Goal: Information Seeking & Learning: Learn about a topic

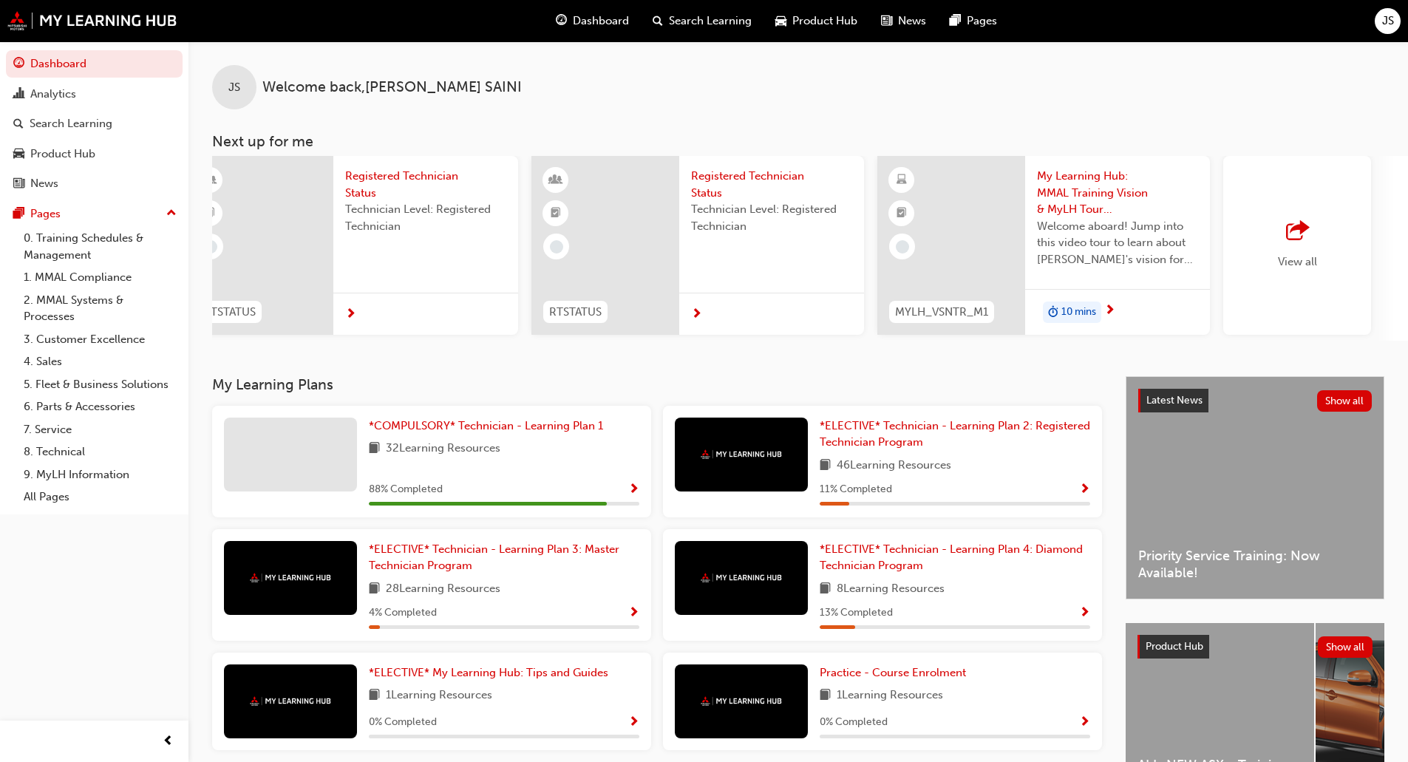
scroll to position [0, 781]
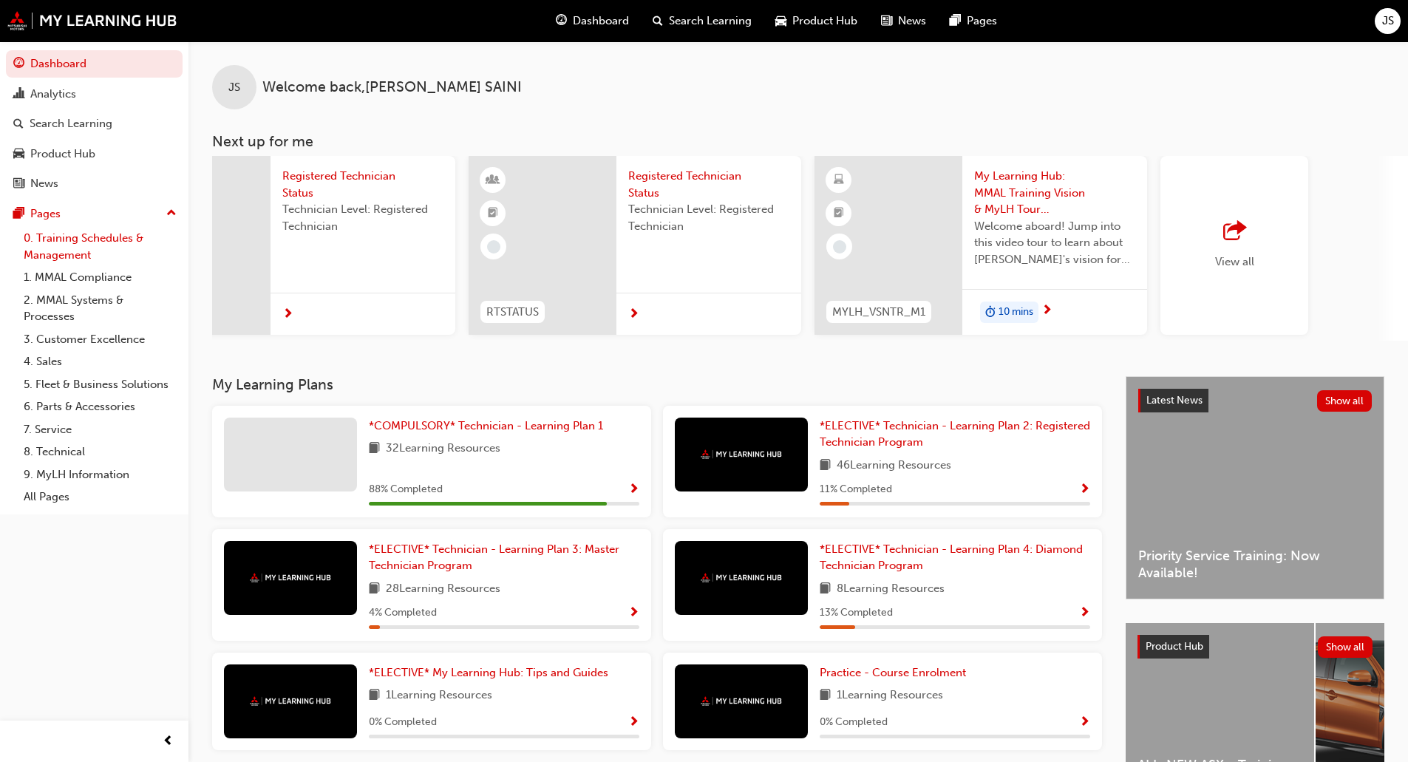
click at [126, 234] on link "0. Training Schedules & Management" at bounding box center [100, 246] width 165 height 39
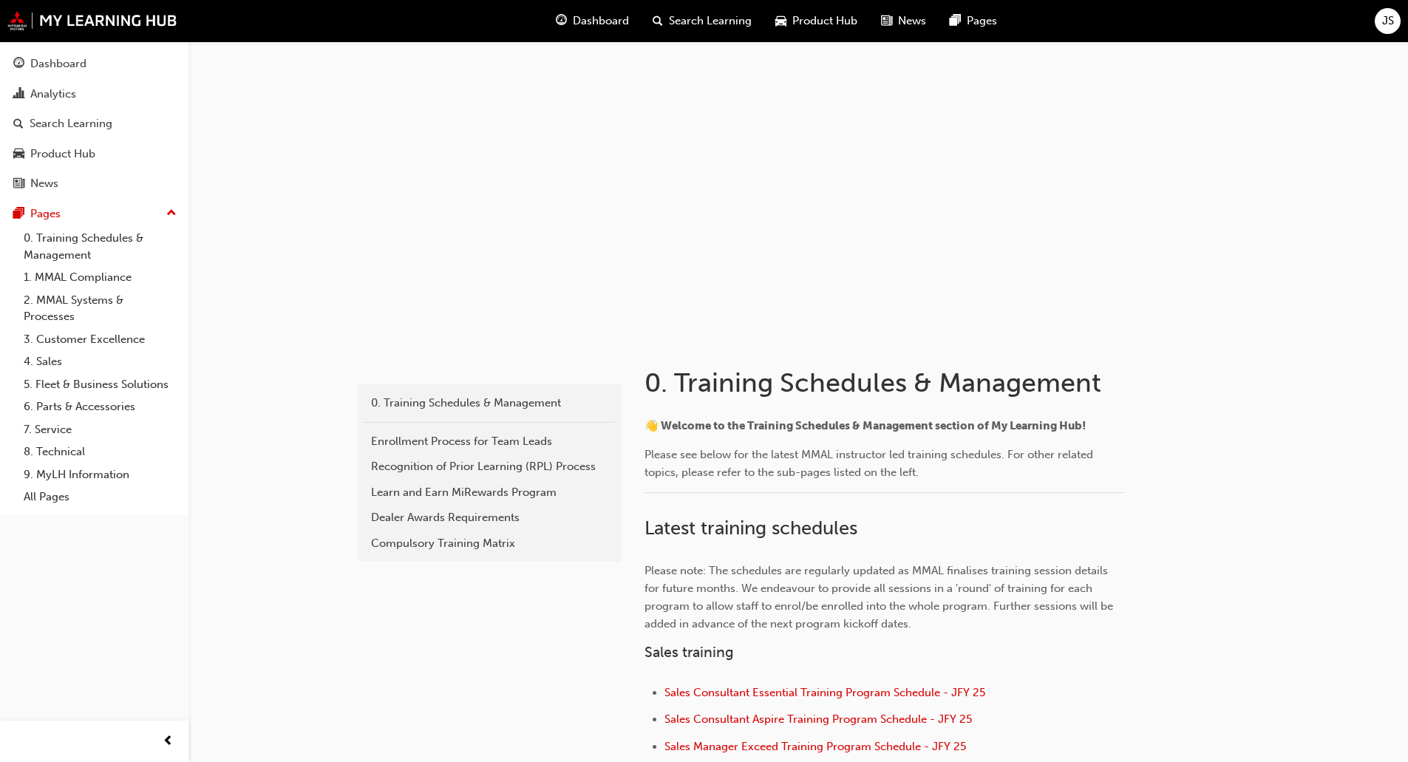
click at [735, 18] on span "Search Learning" at bounding box center [710, 21] width 83 height 17
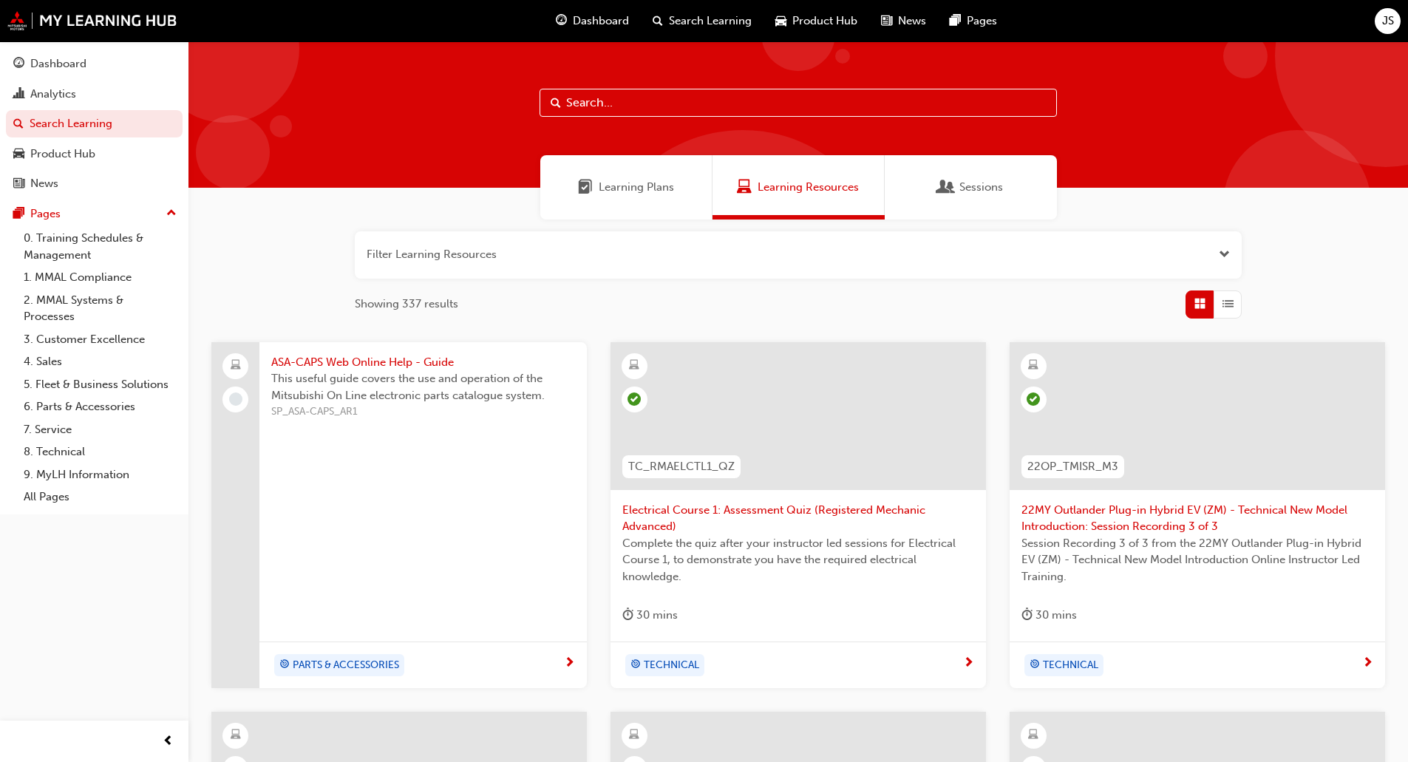
click at [951, 180] on span "Sessions" at bounding box center [946, 187] width 15 height 17
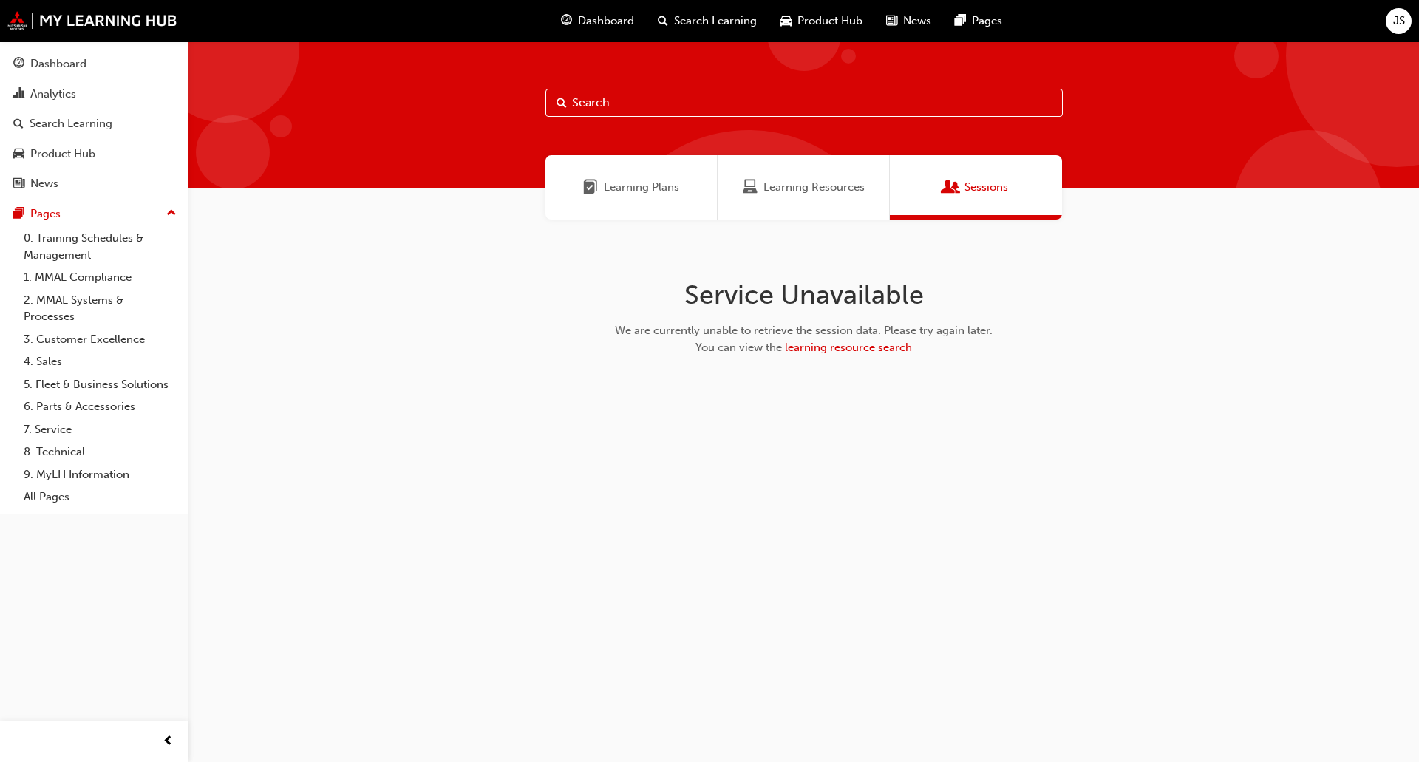
click at [951, 180] on span "Sessions" at bounding box center [951, 187] width 15 height 17
click at [893, 351] on span "learning resource search" at bounding box center [848, 347] width 127 height 13
click at [707, 202] on div "Learning Plans" at bounding box center [632, 187] width 172 height 64
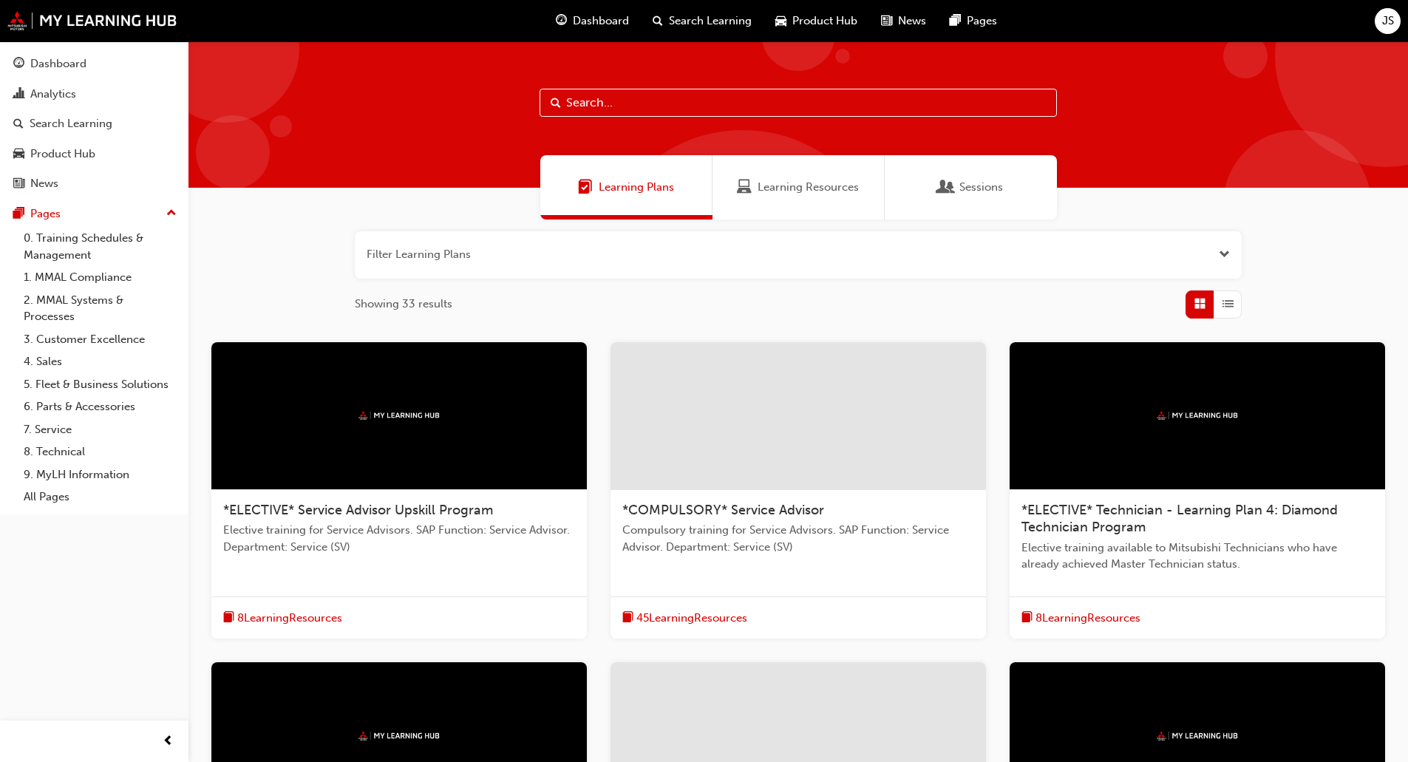
click at [776, 180] on span "Learning Resources" at bounding box center [808, 187] width 101 height 17
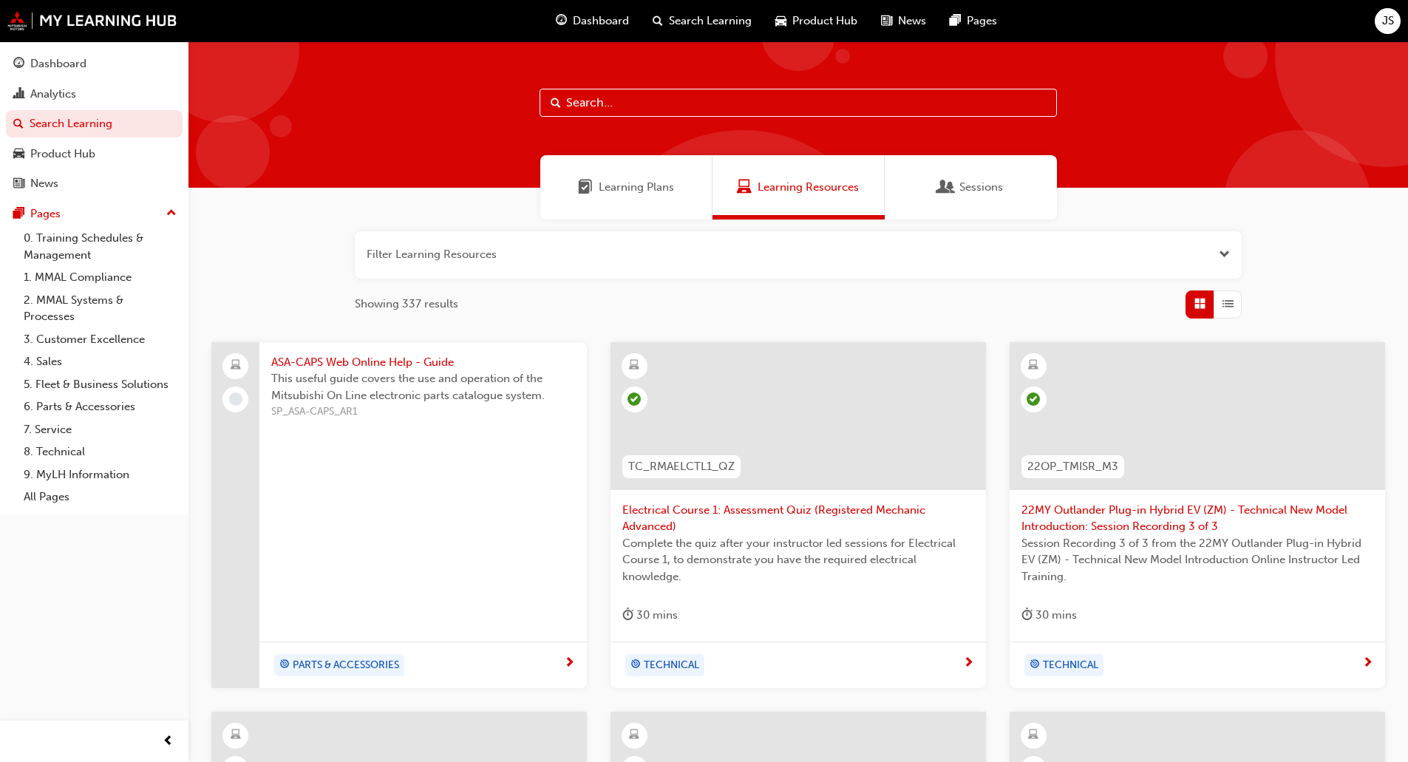
click at [934, 218] on div "Sessions" at bounding box center [971, 187] width 172 height 64
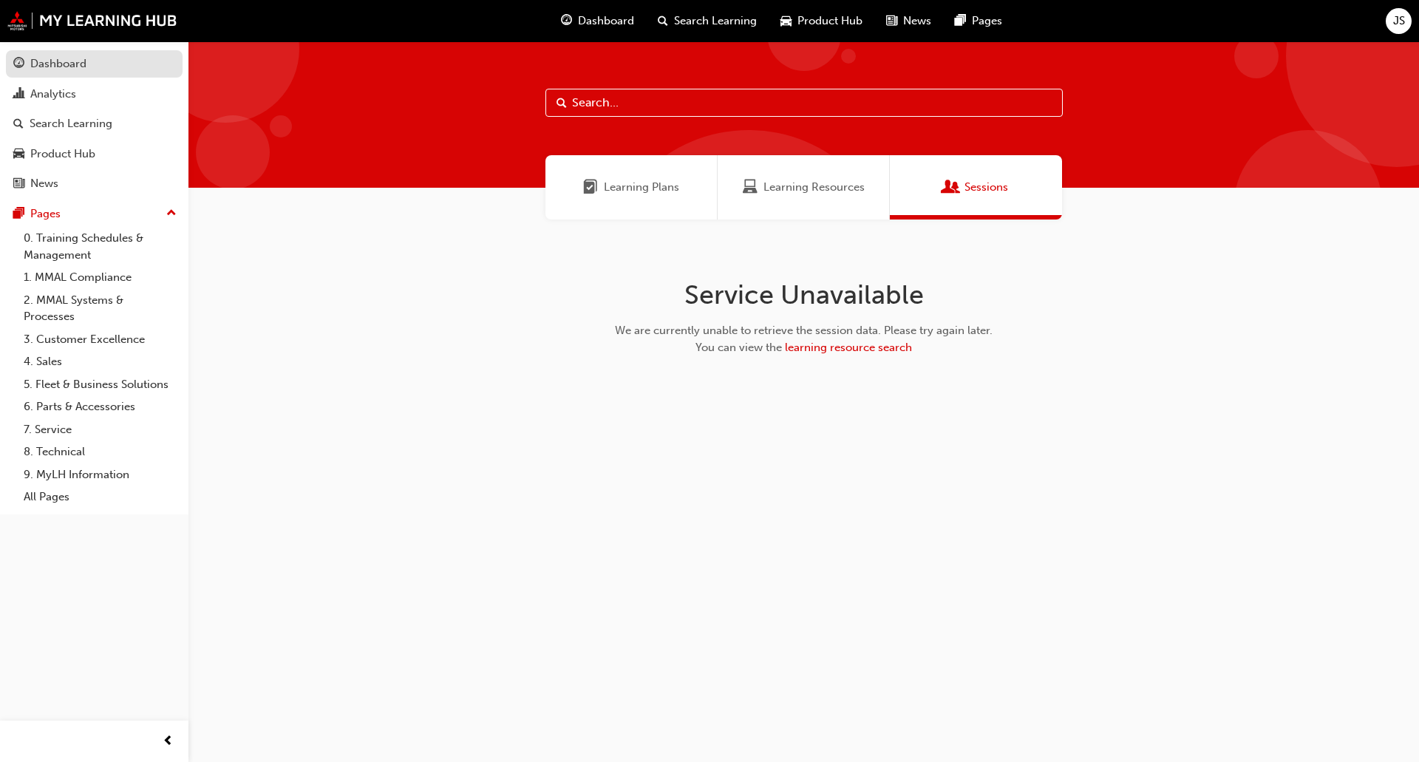
click at [41, 59] on div "Dashboard" at bounding box center [58, 63] width 56 height 17
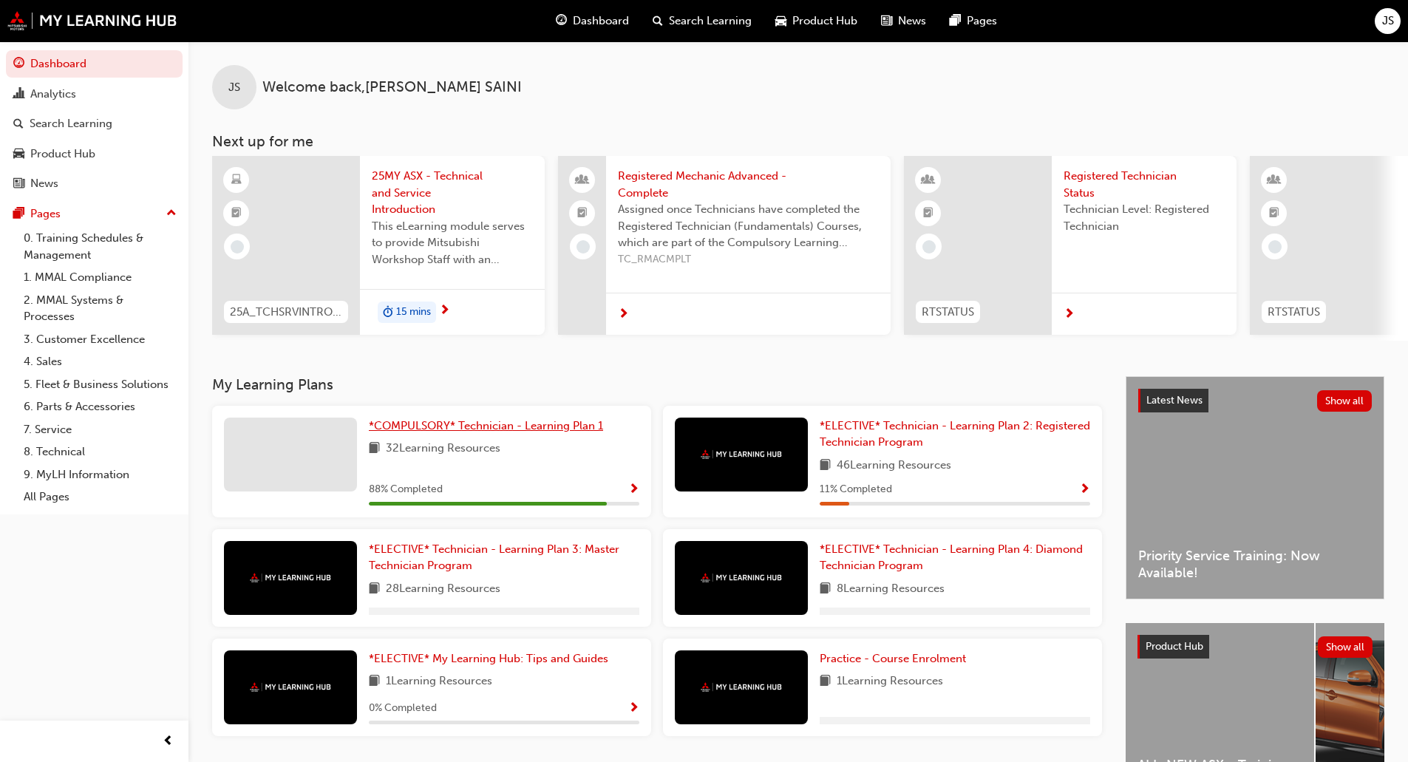
click at [436, 431] on span "*COMPULSORY* Technician - Learning Plan 1" at bounding box center [486, 425] width 234 height 13
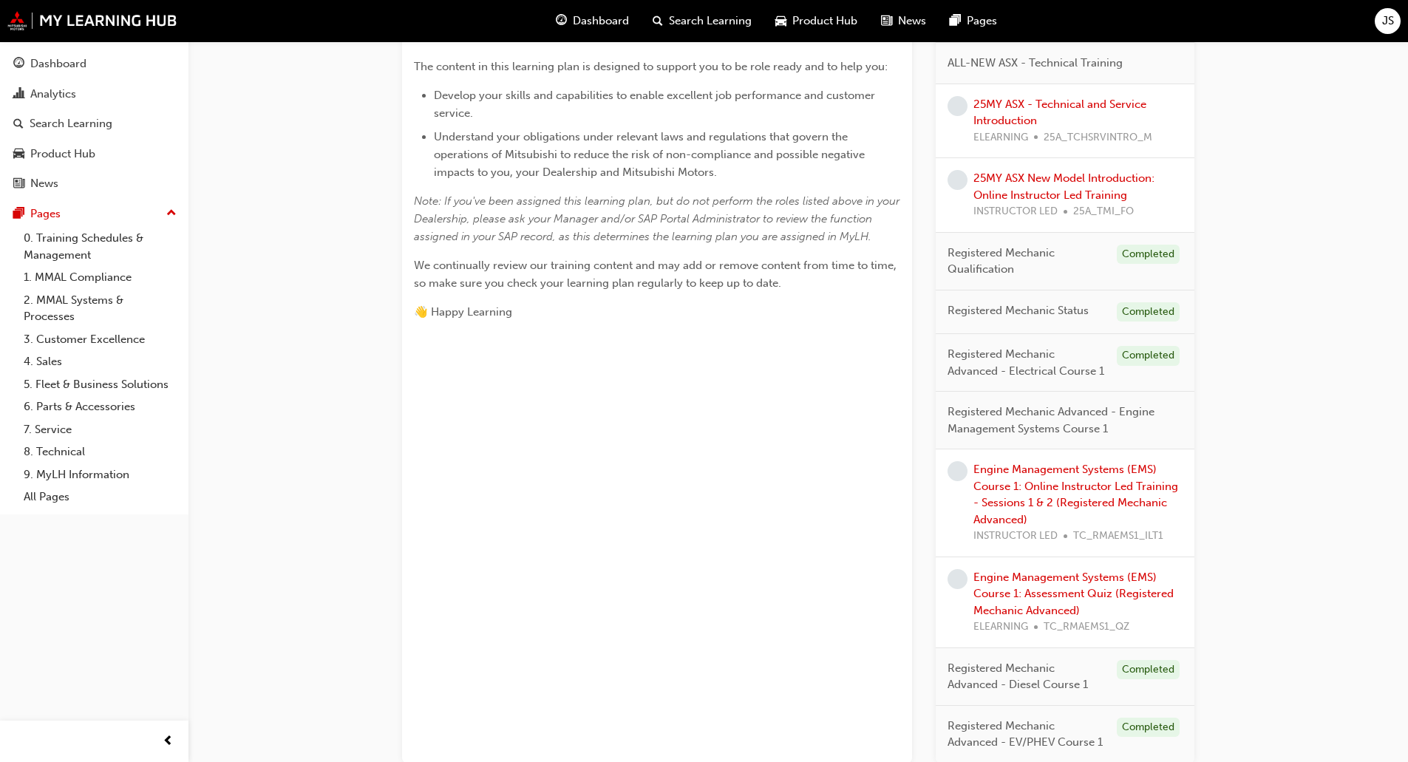
scroll to position [477, 0]
drag, startPoint x: 1070, startPoint y: 492, endPoint x: 1038, endPoint y: 478, distance: 35.7
click at [1038, 478] on div "Engine Management Systems (EMS) Course 1: Online Instructor Led Training - Sess…" at bounding box center [1078, 503] width 209 height 84
click at [1008, 498] on link "Engine Management Systems (EMS) Course 1: Online Instructor Led Training - Sess…" at bounding box center [1076, 494] width 205 height 64
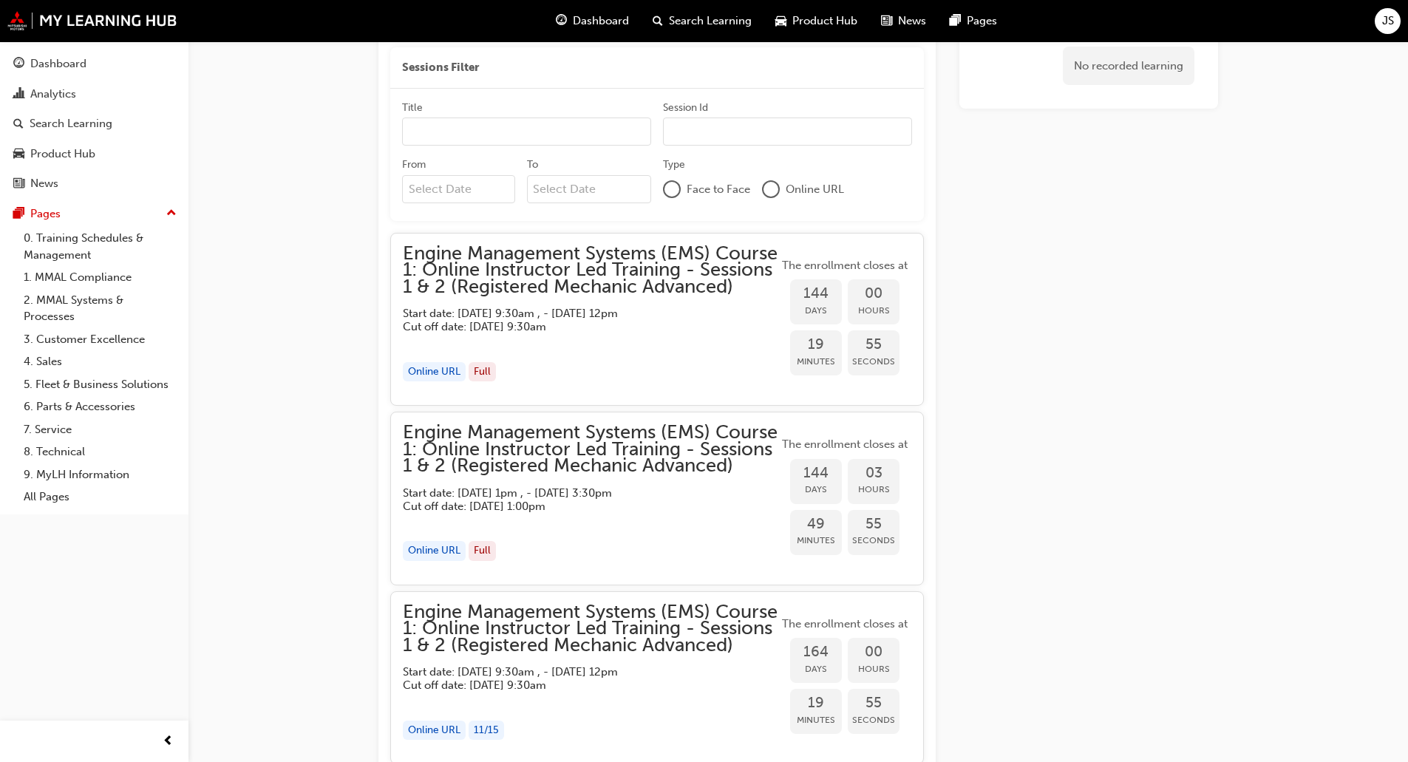
scroll to position [1604, 0]
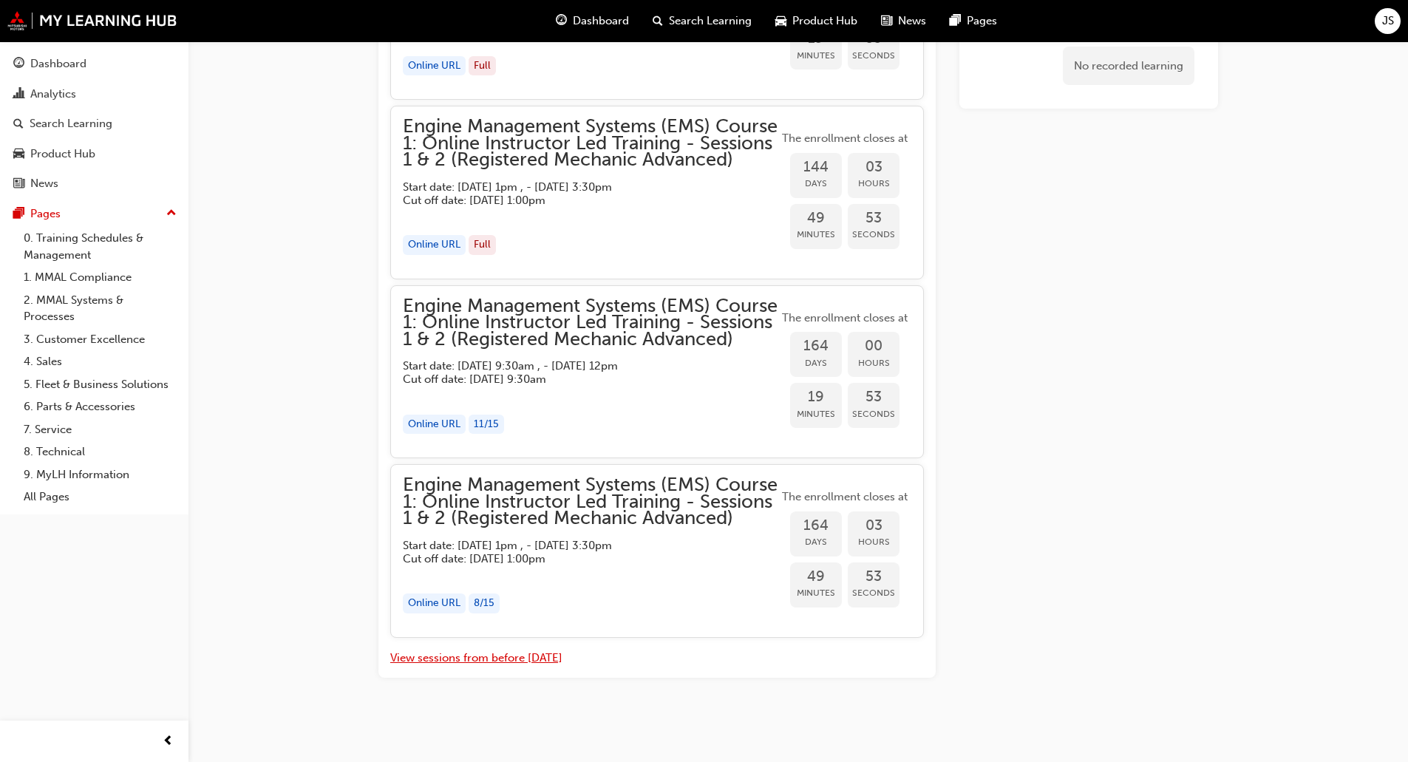
click at [474, 665] on button "View sessions from before [DATE]" at bounding box center [476, 658] width 172 height 17
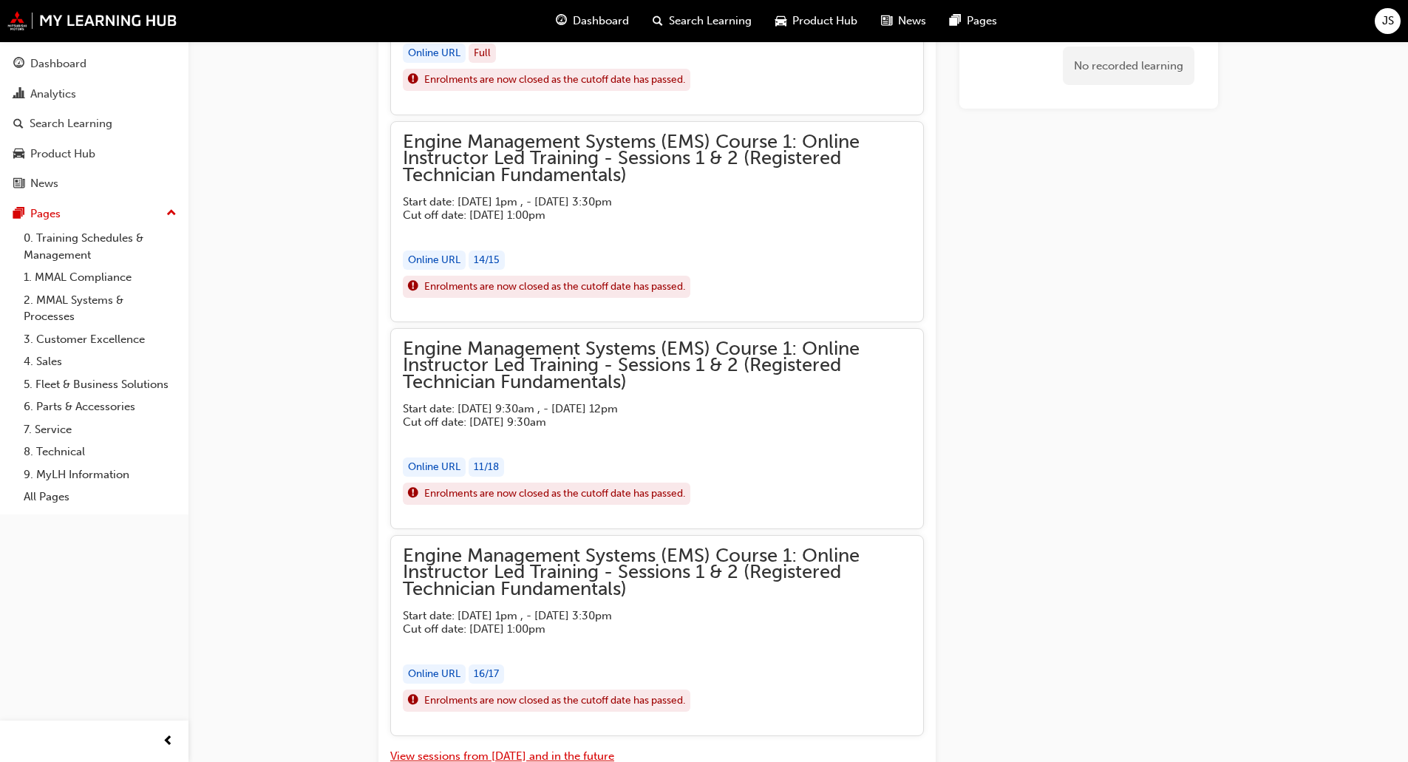
scroll to position [7287, 0]
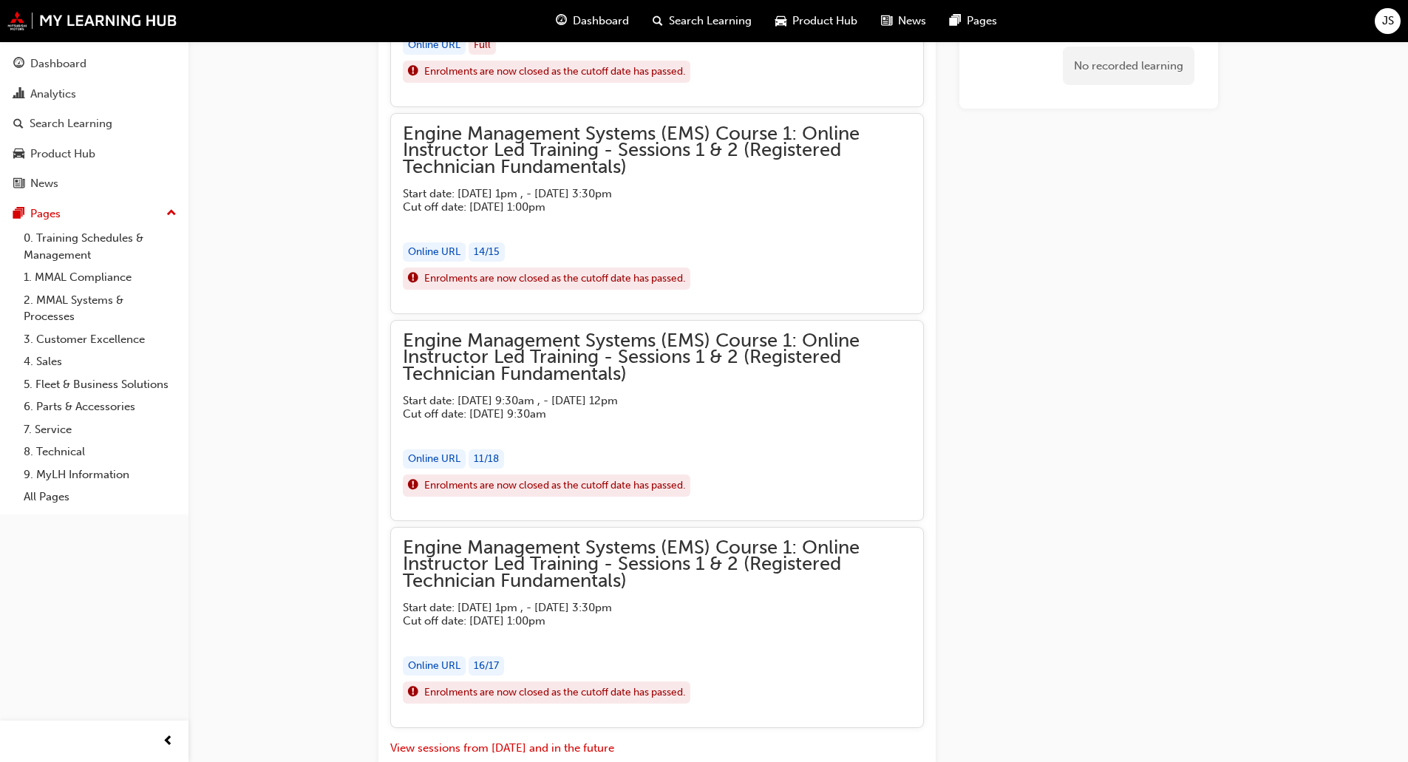
click at [453, 453] on div "Online URL" at bounding box center [434, 459] width 63 height 20
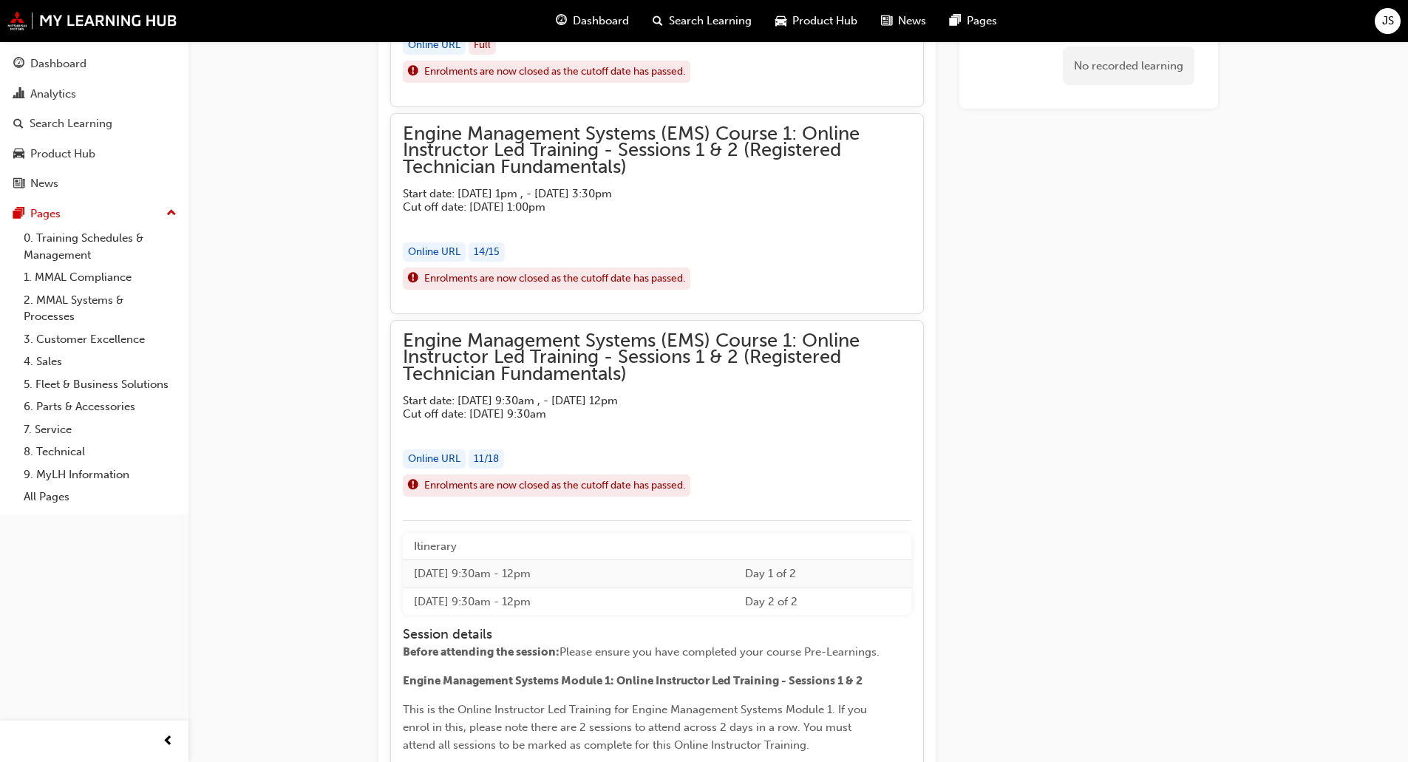
scroll to position [7634, 0]
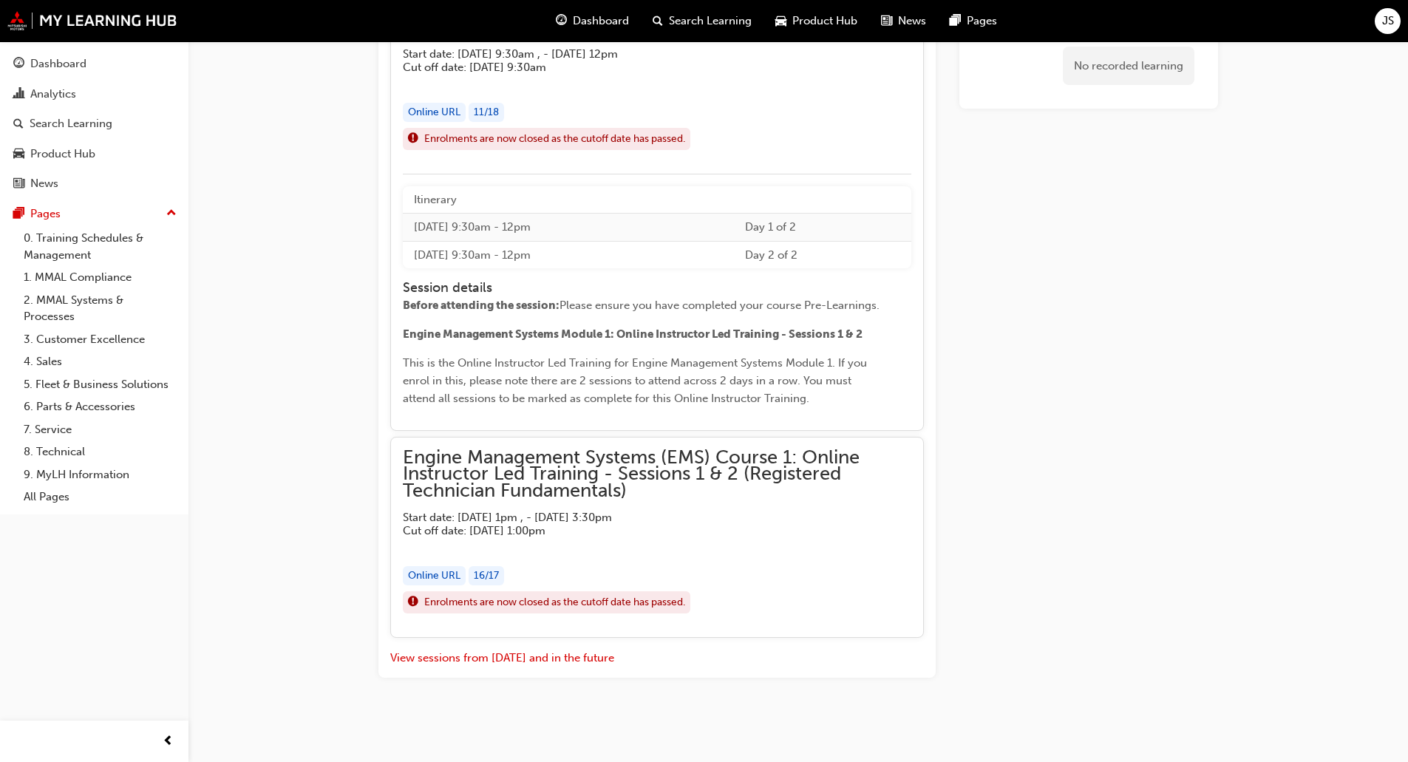
click at [588, 22] on span "Dashboard" at bounding box center [601, 21] width 56 height 17
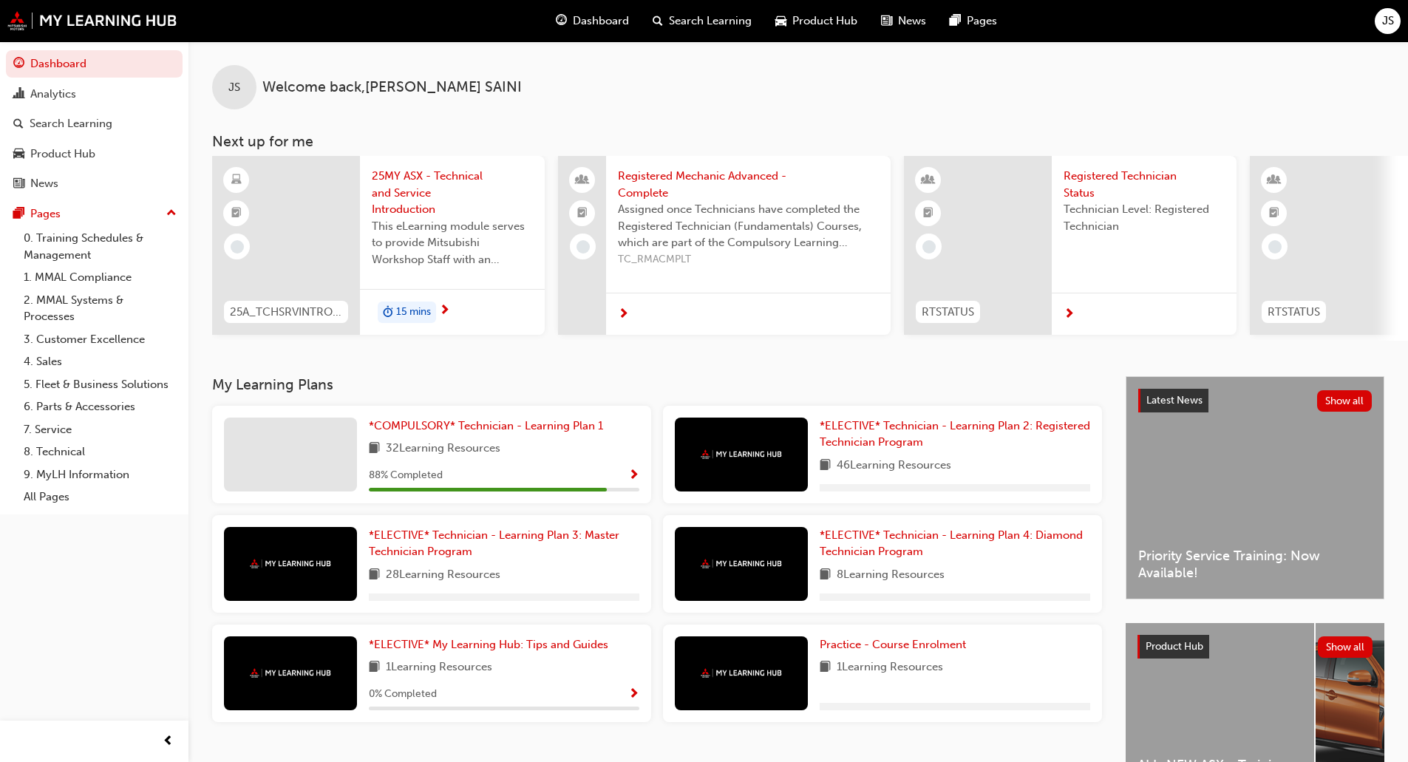
click at [721, 31] on div "Search Learning" at bounding box center [702, 21] width 123 height 30
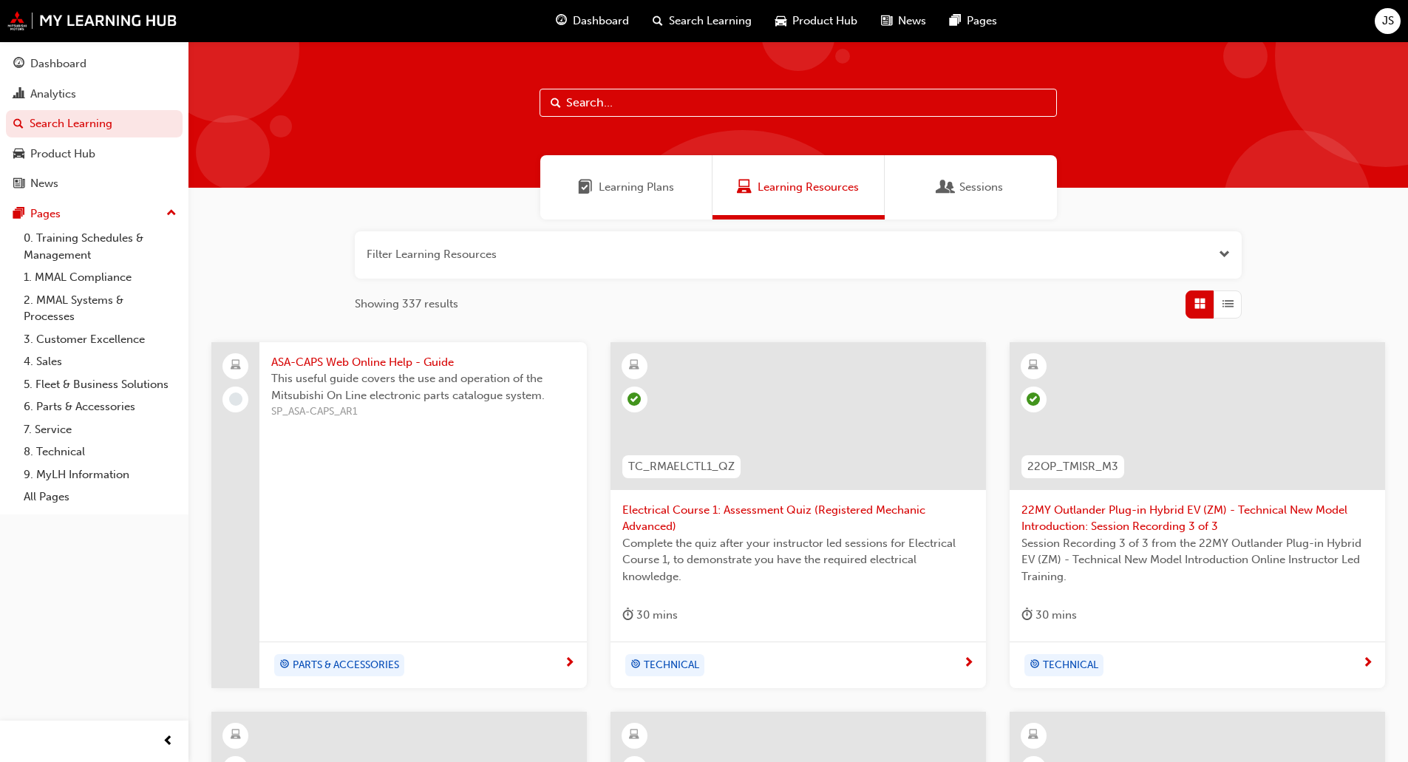
click at [976, 205] on div "Sessions" at bounding box center [971, 187] width 172 height 64
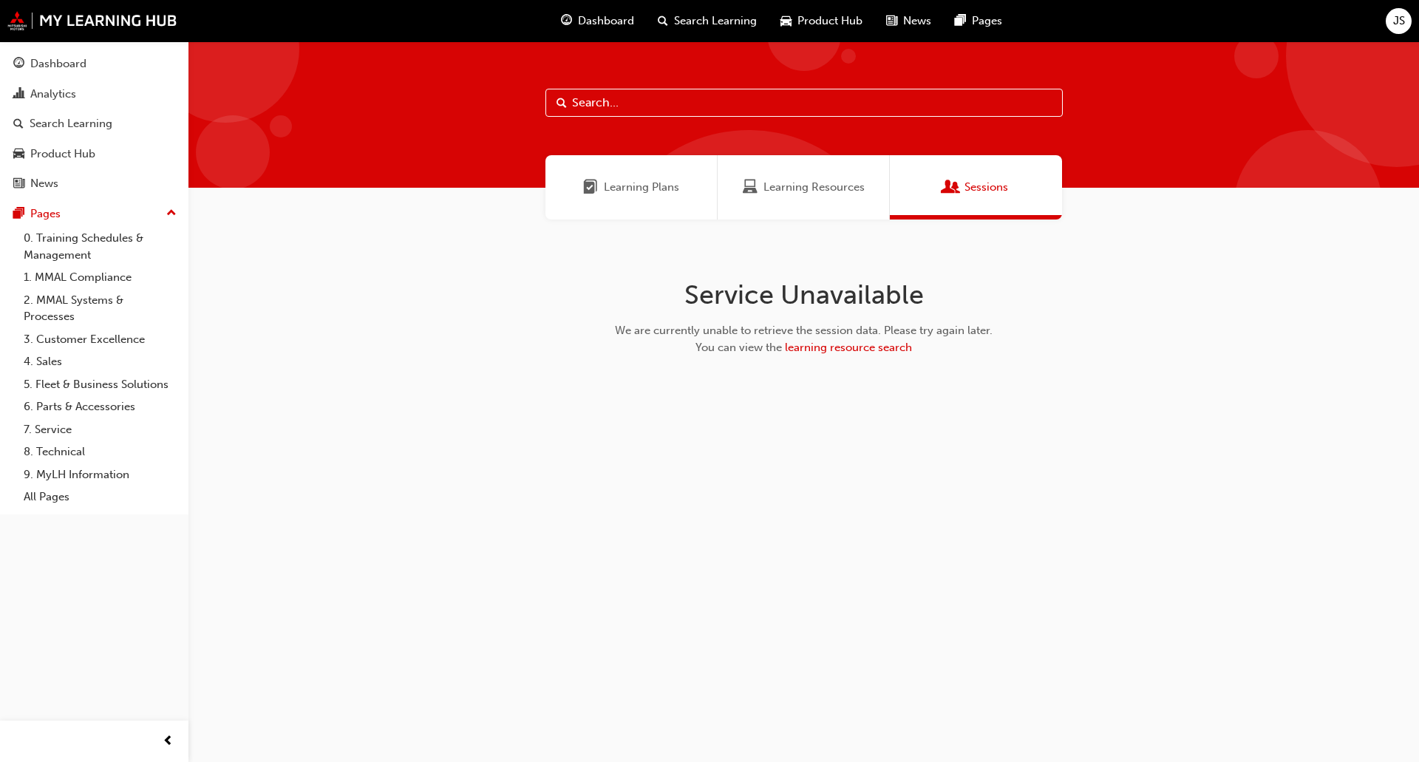
click at [609, 7] on div "Dashboard" at bounding box center [597, 21] width 97 height 30
